Goal: Information Seeking & Learning: Learn about a topic

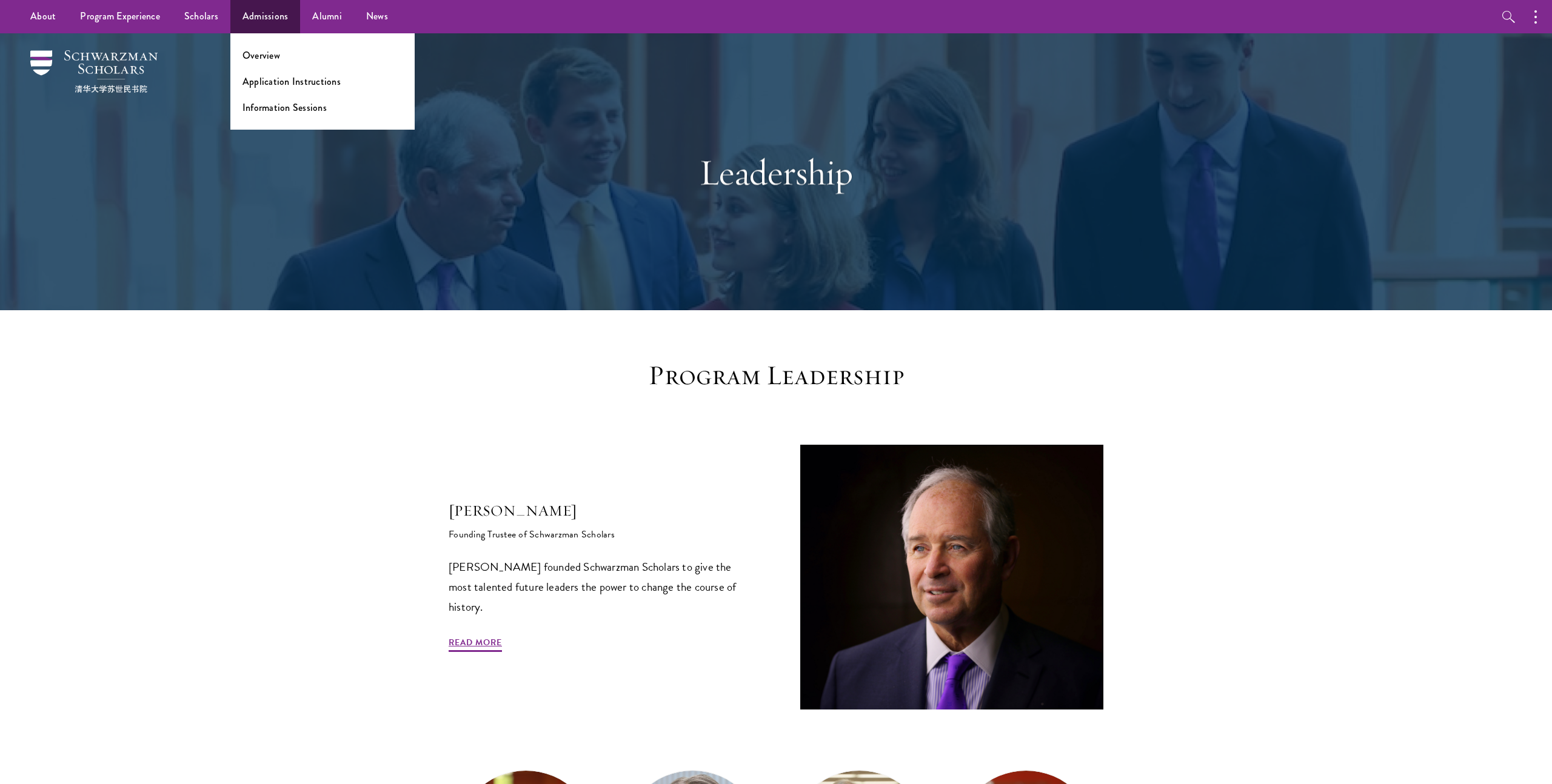
click at [269, 66] on ul "Overview Application Instructions Information Sessions" at bounding box center [322, 81] width 184 height 96
click at [269, 59] on link "Overview" at bounding box center [261, 55] width 37 height 14
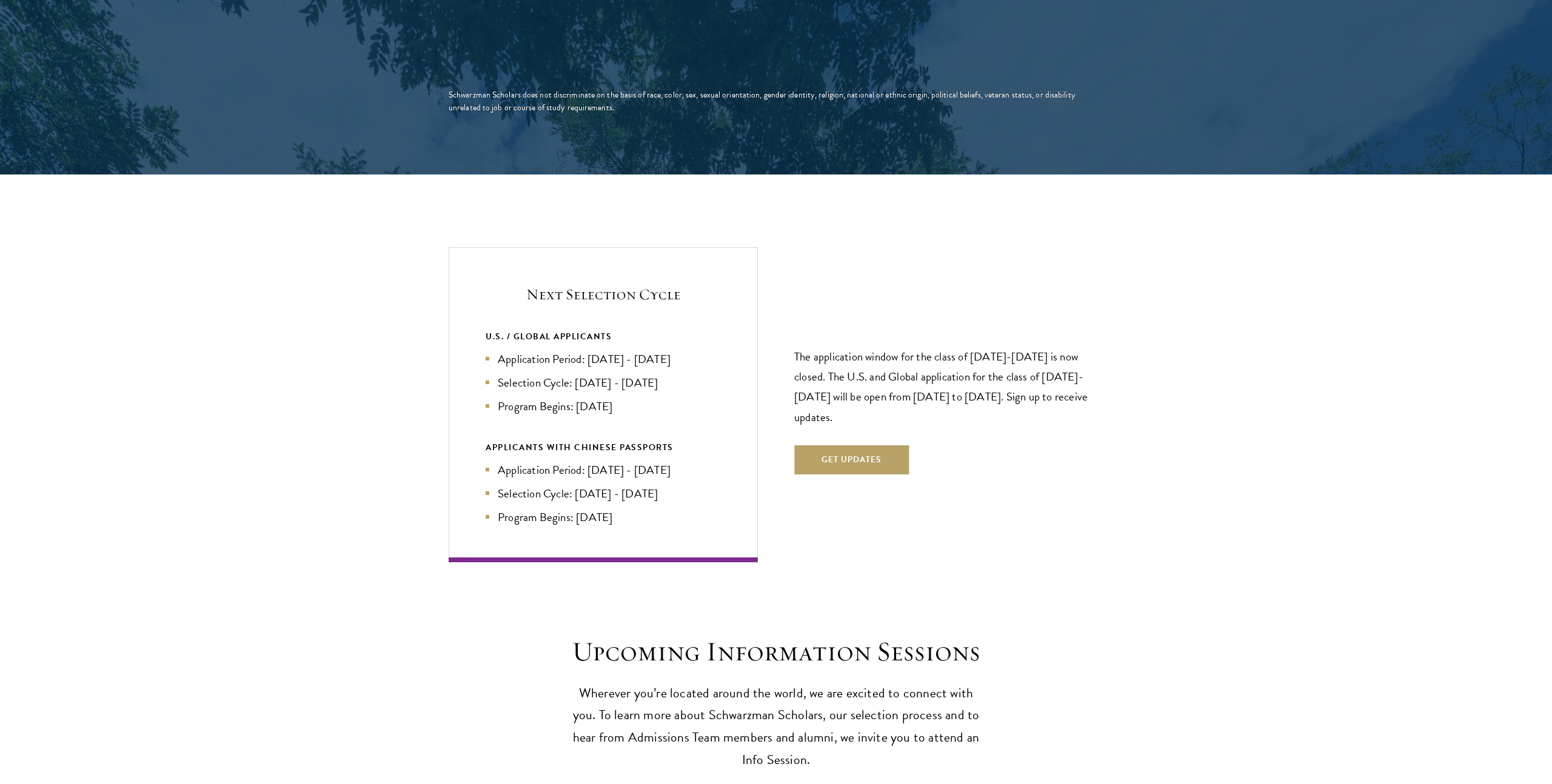
scroll to position [2383, 0]
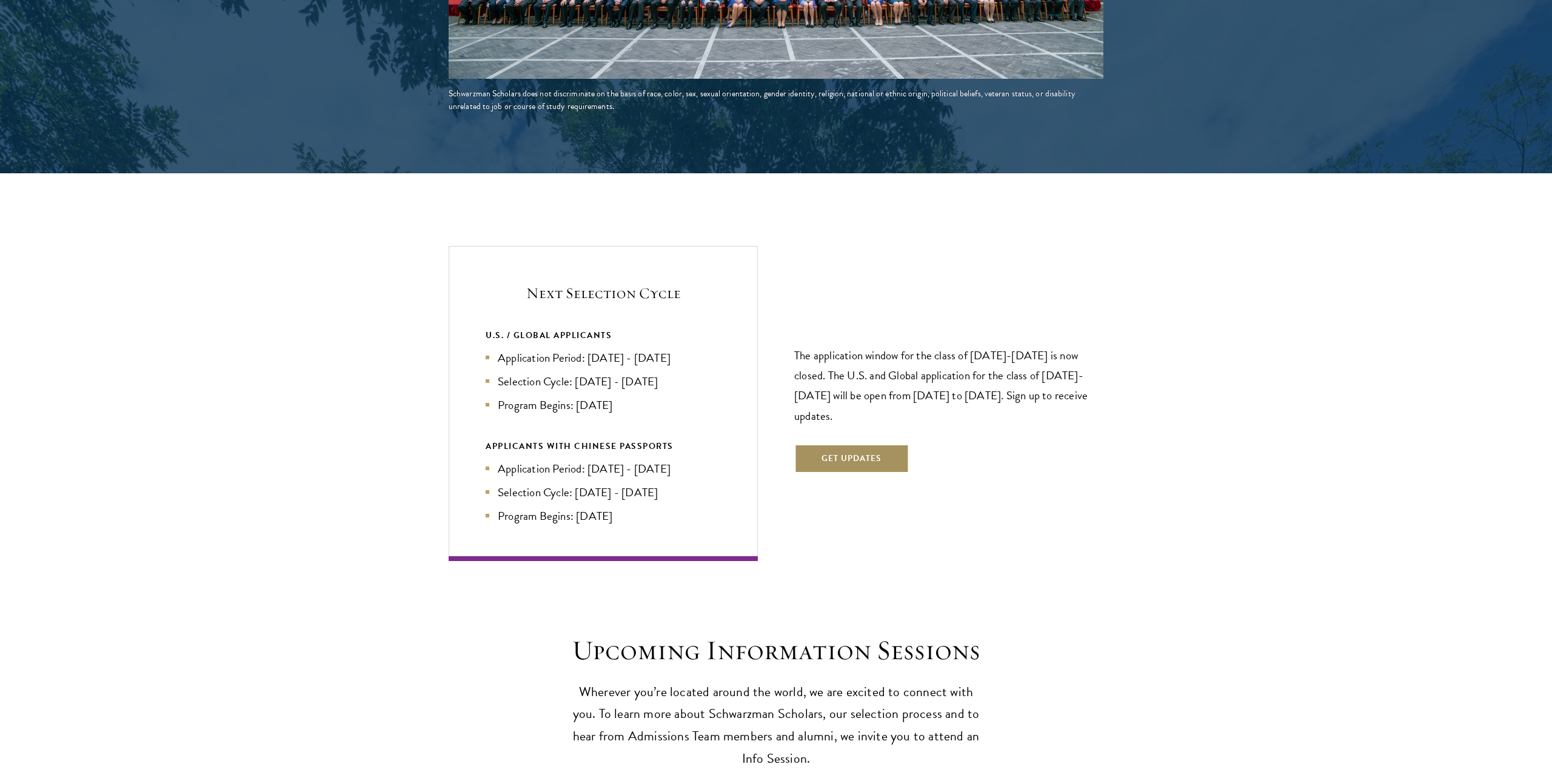
click at [868, 444] on button "Get Updates" at bounding box center [851, 458] width 115 height 29
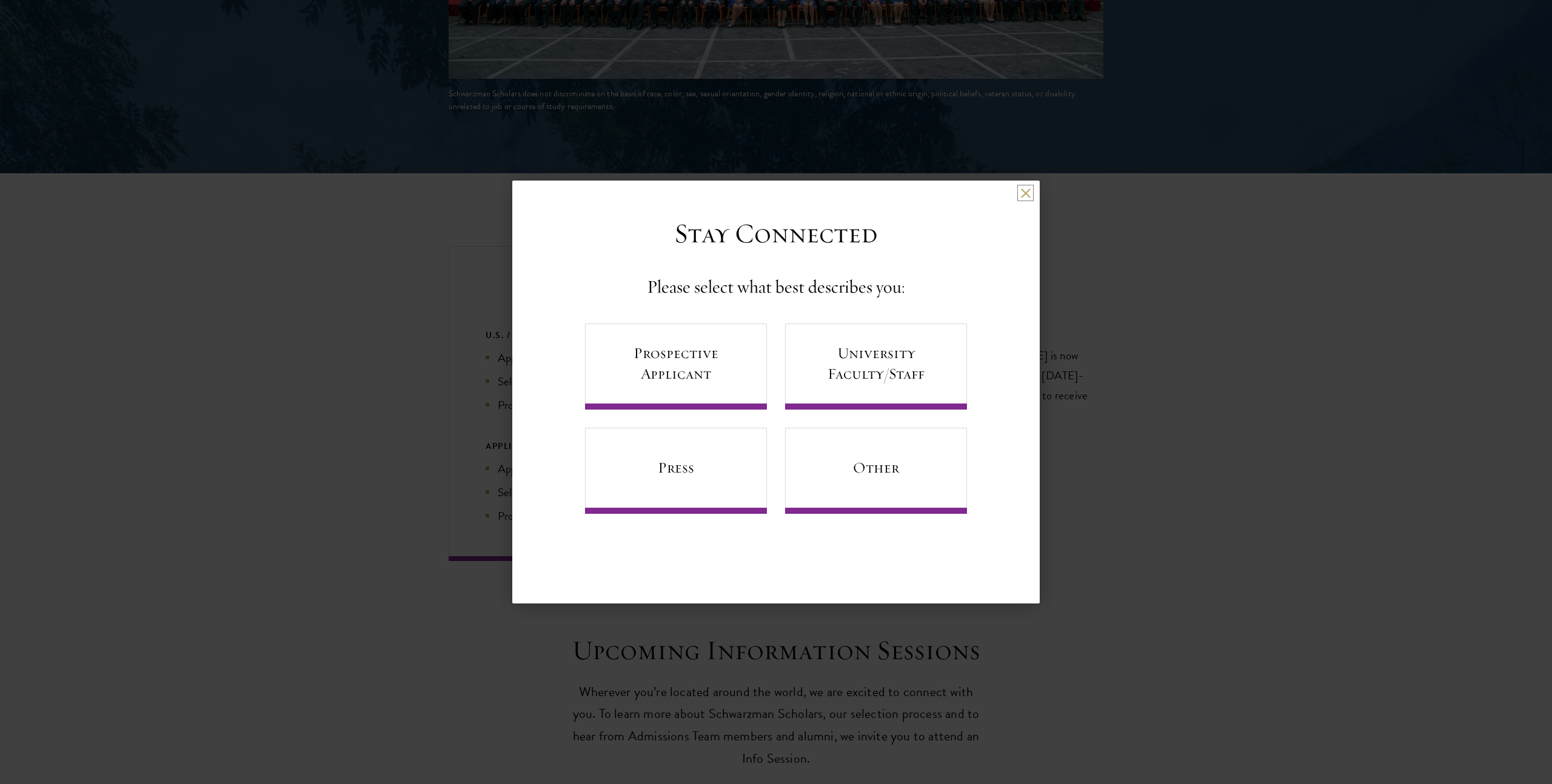
click at [1021, 192] on button at bounding box center [1026, 193] width 11 height 11
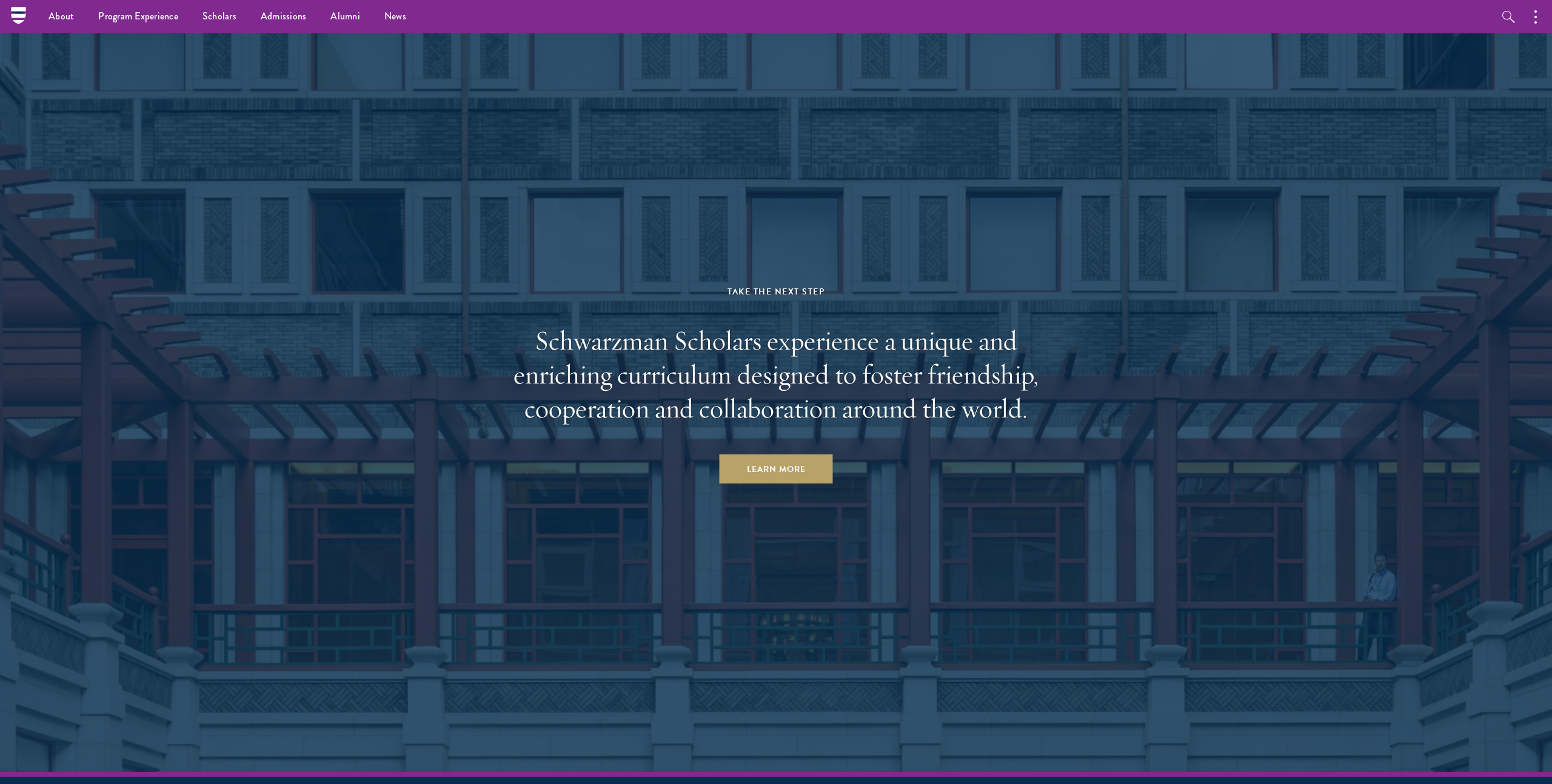
scroll to position [5471, 0]
